Goal: Information Seeking & Learning: Obtain resource

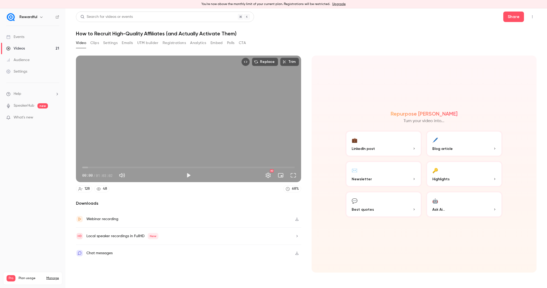
click at [32, 35] on link "Events" at bounding box center [32, 37] width 65 height 12
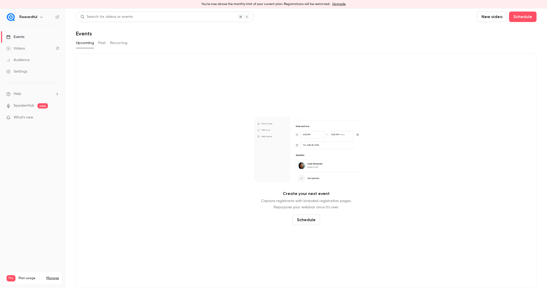
click at [101, 46] on button "Past" at bounding box center [102, 43] width 8 height 8
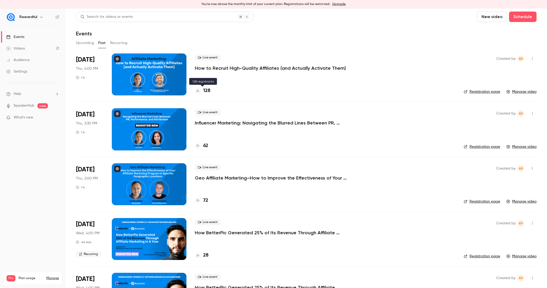
click at [206, 90] on h4 "128" at bounding box center [206, 90] width 7 height 7
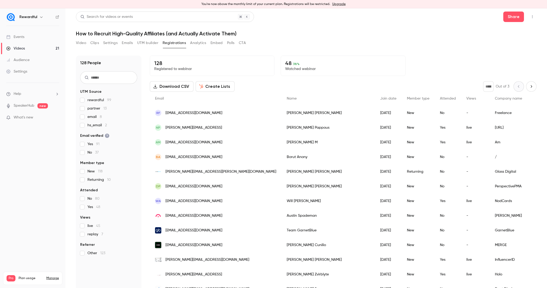
click at [210, 85] on button "Create Lists" at bounding box center [214, 86] width 39 height 10
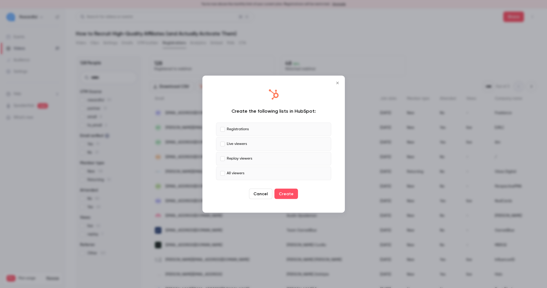
click at [222, 141] on label "Live viewers" at bounding box center [273, 144] width 115 height 14
click at [288, 192] on button "Create" at bounding box center [286, 193] width 24 height 10
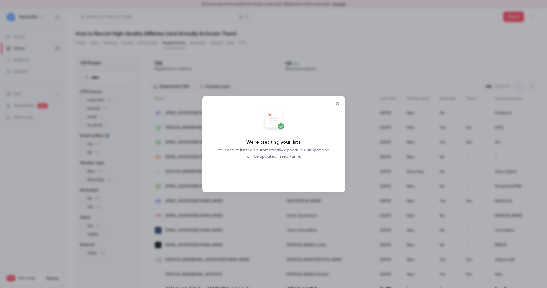
click at [277, 172] on button "Okay" at bounding box center [273, 173] width 19 height 10
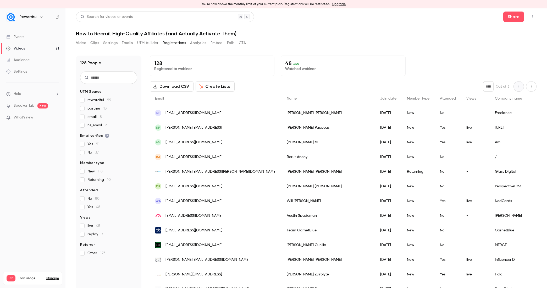
click at [26, 36] on link "Events" at bounding box center [32, 37] width 65 height 12
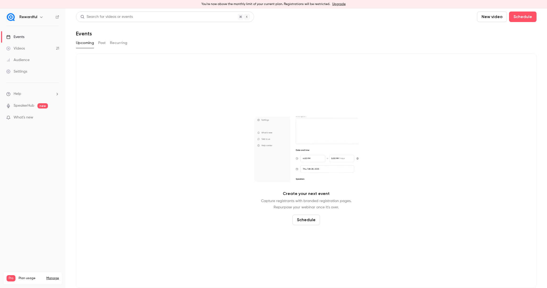
click at [100, 45] on button "Past" at bounding box center [102, 43] width 8 height 8
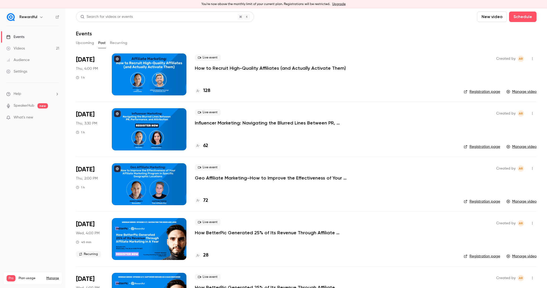
click at [160, 70] on div at bounding box center [149, 74] width 75 height 42
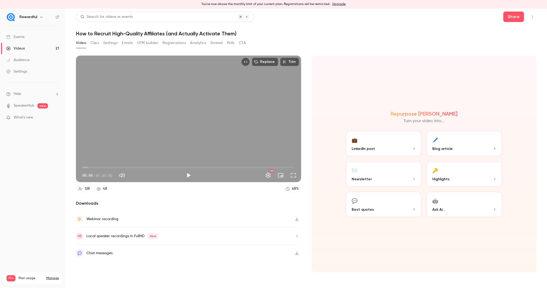
click at [261, 263] on div "Downloads Webinar recording Local speaker recordings in FullHD New Chat messages" at bounding box center [188, 236] width 225 height 72
click at [48, 190] on nav "Rewardful Events Videos 21 Audience Settings Help SpeakerHub new What's new Pro…" at bounding box center [32, 147] width 65 height 279
click at [168, 270] on div "Downloads Webinar recording Local speaker recordings in FullHD New Chat messages" at bounding box center [188, 236] width 225 height 72
click at [179, 267] on div "Downloads Webinar recording Local speaker recordings in FullHD New Chat messages" at bounding box center [188, 236] width 225 height 72
click at [212, 250] on div "Chat messages" at bounding box center [188, 252] width 225 height 17
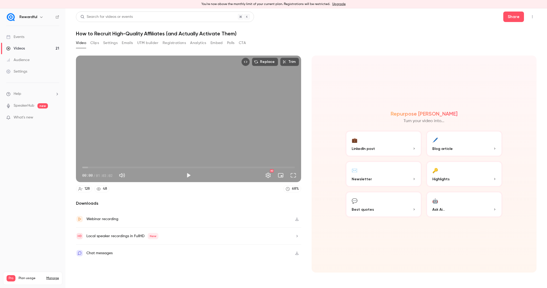
click at [93, 45] on button "Clips" at bounding box center [94, 43] width 9 height 8
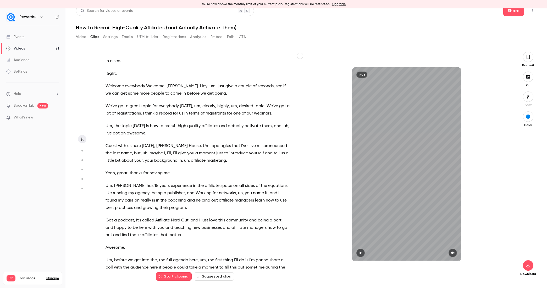
click at [298, 56] on icon "button" at bounding box center [299, 55] width 3 height 3
click at [273, 71] on li "Copy transcript" at bounding box center [272, 68] width 57 height 14
click at [297, 54] on button "button" at bounding box center [300, 56] width 6 height 6
click at [287, 65] on li "Copy transcript" at bounding box center [272, 68] width 57 height 14
